Goal: Find specific page/section: Find specific page/section

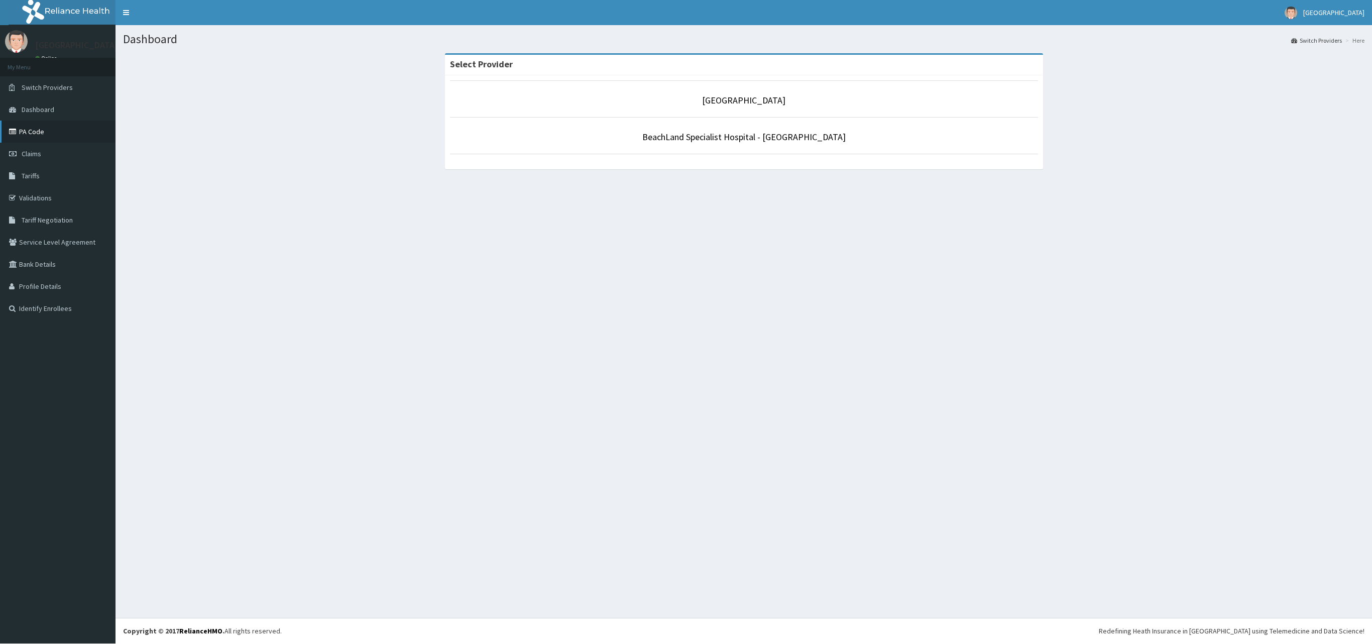
click at [41, 136] on link "PA Code" at bounding box center [58, 132] width 116 height 22
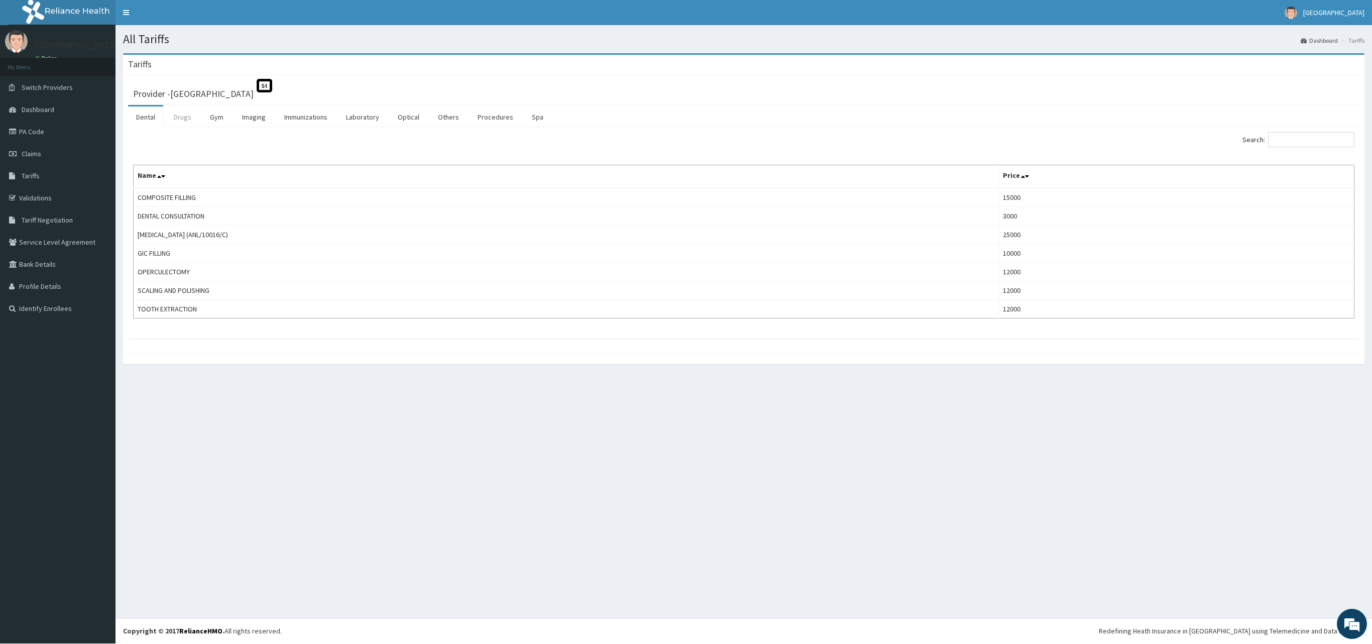
click at [191, 118] on link "Drugs" at bounding box center [183, 116] width 34 height 21
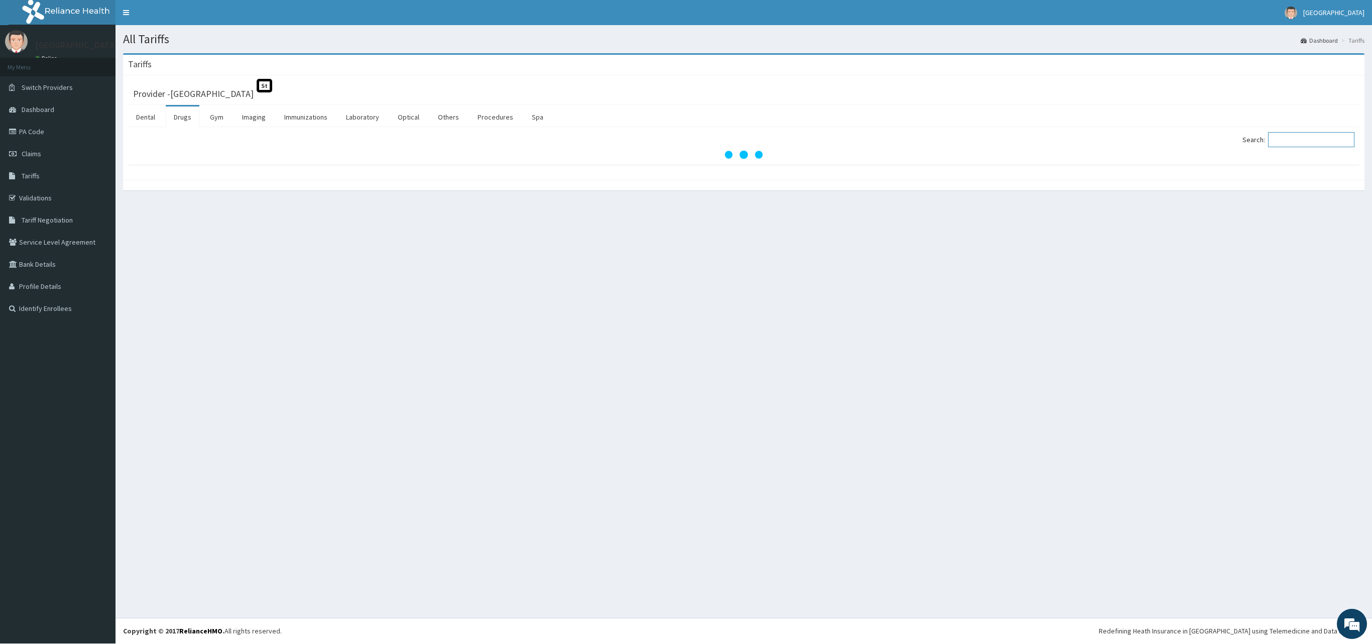
click at [1279, 144] on input "Search:" at bounding box center [1311, 139] width 86 height 15
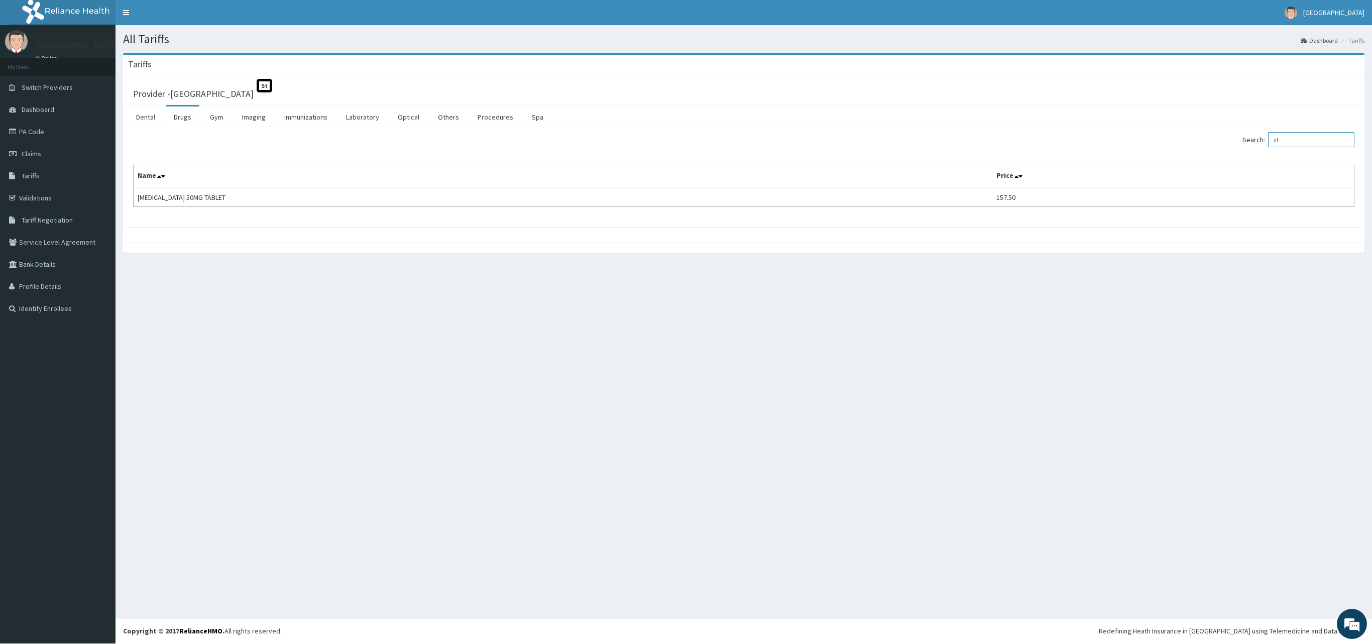
type input "c"
type input "t"
